Goal: Information Seeking & Learning: Learn about a topic

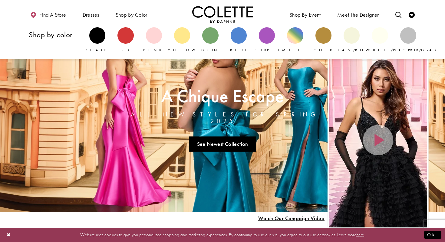
scroll to position [5, 0]
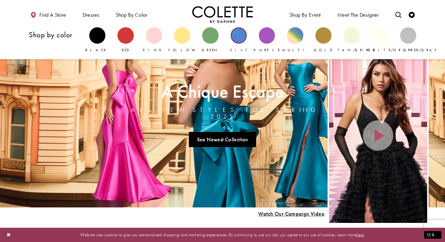
click at [234, 37] on div "Primary block" at bounding box center [239, 35] width 16 height 16
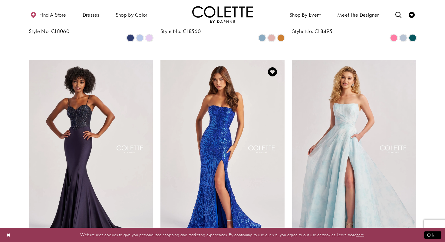
scroll to position [474, 0]
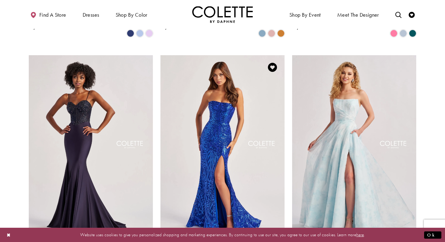
click at [271, 88] on img "Visit Colette by Daphne Style No. CL8610 Page" at bounding box center [222, 145] width 124 height 180
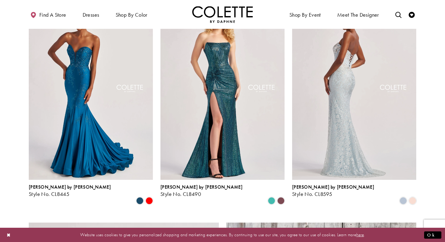
scroll to position [751, 0]
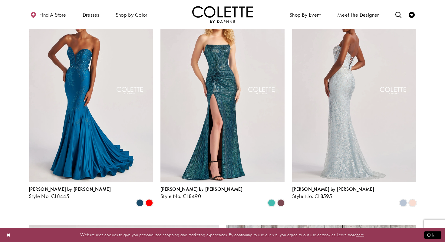
click at [339, 98] on img "Visit Colette by Daphne Style No. CL8595 Page" at bounding box center [354, 91] width 124 height 180
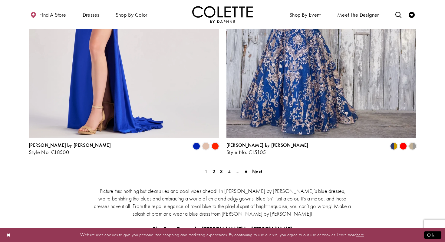
scroll to position [1112, 0]
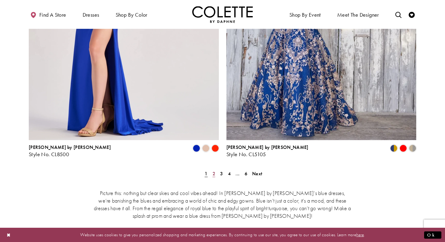
click at [214, 170] on span "2" at bounding box center [214, 173] width 3 height 6
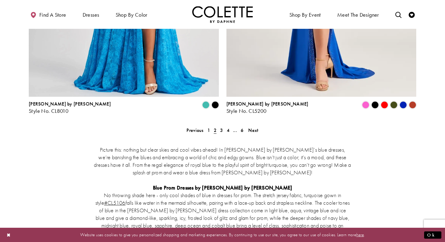
scroll to position [1151, 0]
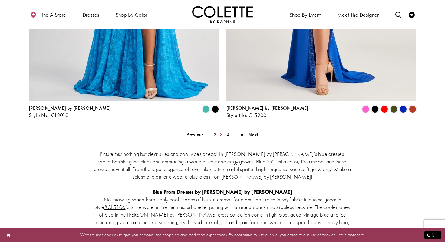
click at [224, 130] on link "3" at bounding box center [221, 134] width 6 height 9
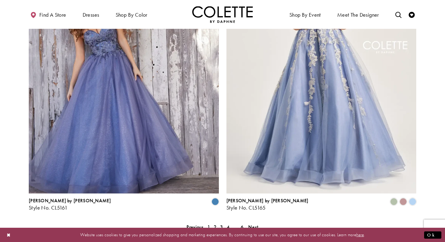
scroll to position [1063, 0]
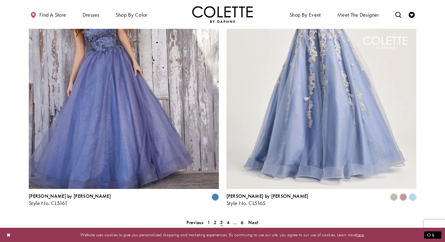
click at [229, 218] on link "4" at bounding box center [228, 222] width 6 height 9
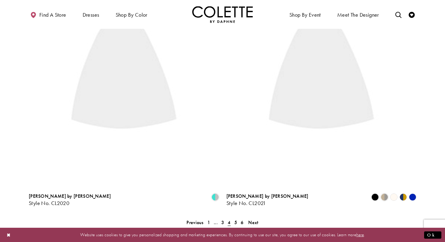
scroll to position [33, 0]
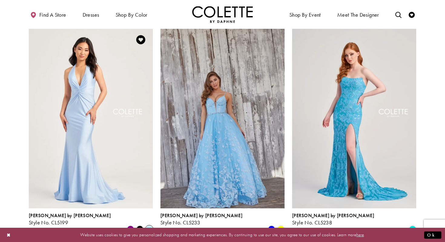
scroll to position [57, 0]
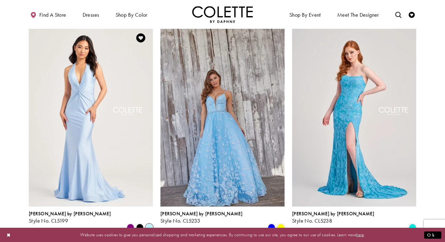
click at [131, 166] on img "Visit Colette by Daphne Style No. CL5199 Page" at bounding box center [91, 116] width 124 height 180
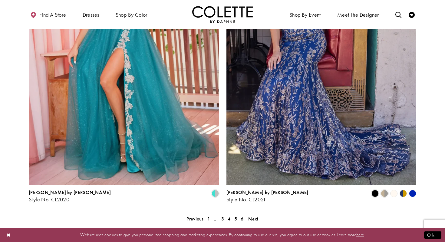
scroll to position [1071, 0]
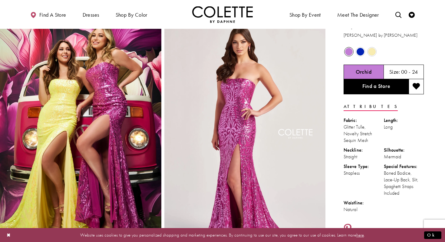
scroll to position [13, 0]
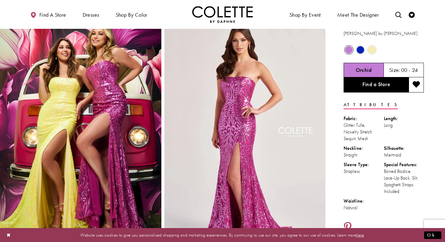
click at [361, 48] on span "Product color controls state depends on size chosen" at bounding box center [361, 50] width 8 height 8
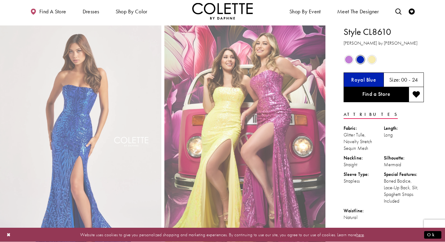
scroll to position [0, 0]
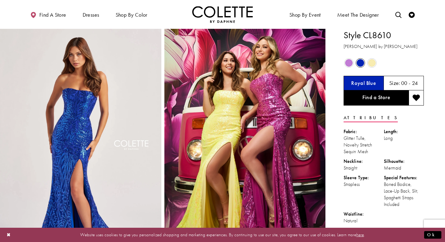
click at [353, 57] on div "Out of Stock" at bounding box center [349, 63] width 12 height 12
click at [350, 61] on span "Product color controls state depends on size chosen" at bounding box center [349, 63] width 8 height 8
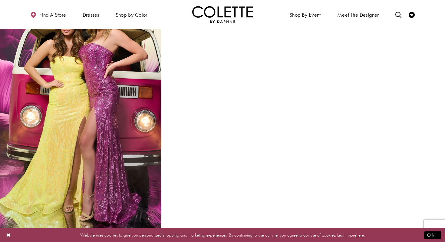
scroll to position [285, 0]
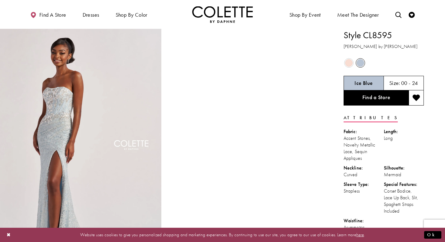
click at [347, 62] on span "Product color controls state depends on size chosen" at bounding box center [349, 63] width 8 height 8
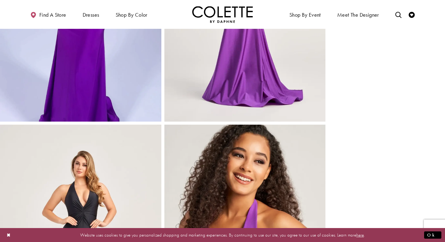
scroll to position [604, 0]
